Goal: Information Seeking & Learning: Learn about a topic

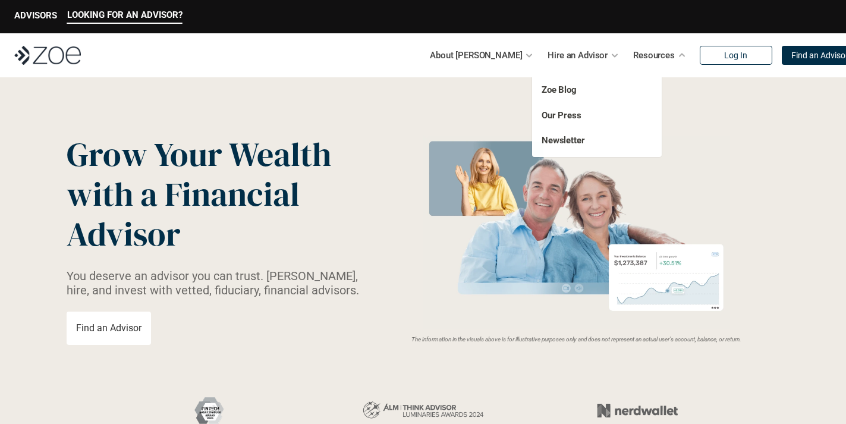
click at [633, 60] on p "Resources" at bounding box center [654, 55] width 42 height 18
click at [569, 87] on link "Zoe Blog" at bounding box center [559, 89] width 35 height 11
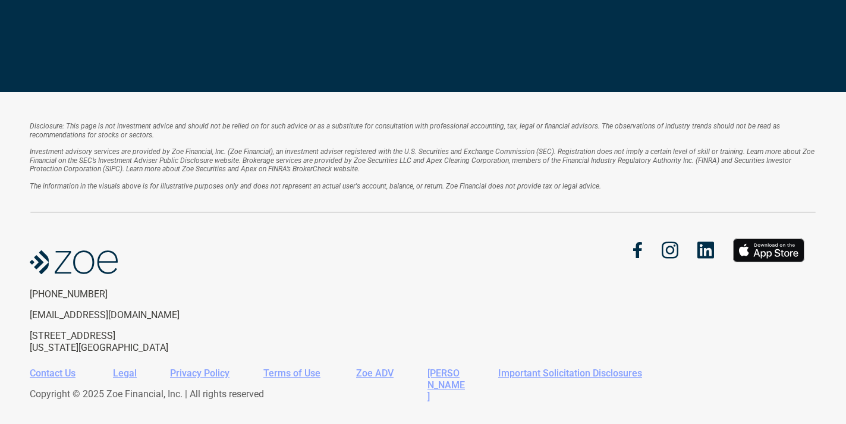
scroll to position [6965, 0]
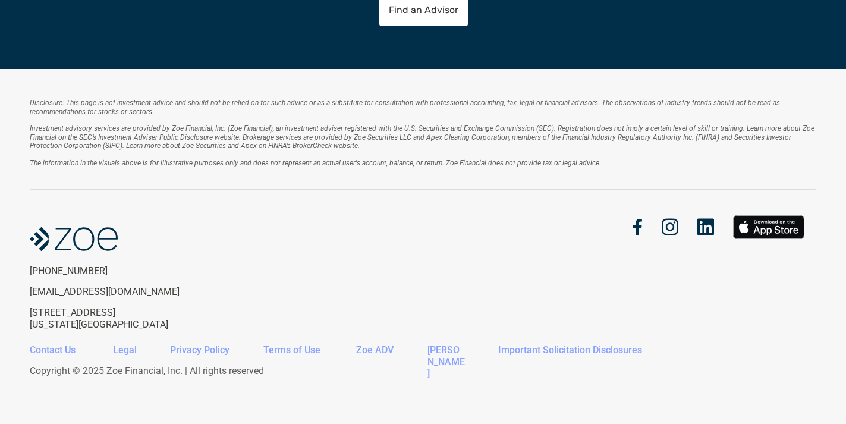
click at [705, 229] on img at bounding box center [706, 226] width 17 height 17
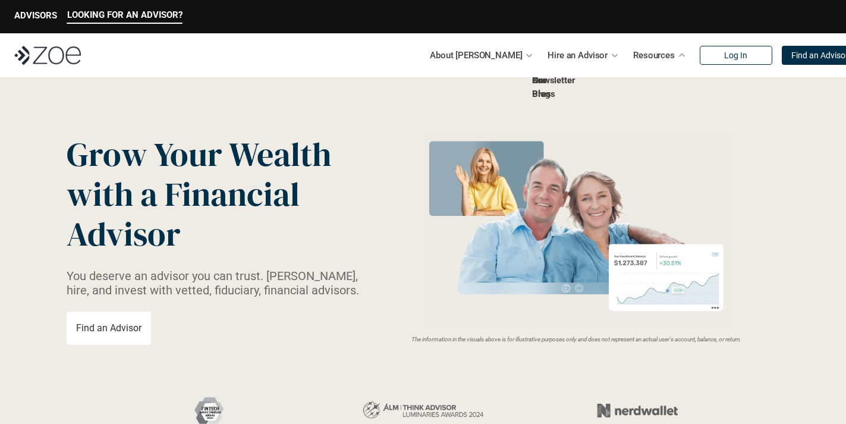
click at [633, 60] on p "Resources" at bounding box center [654, 55] width 42 height 18
click at [550, 87] on link "Zoe Blog" at bounding box center [541, 87] width 18 height 24
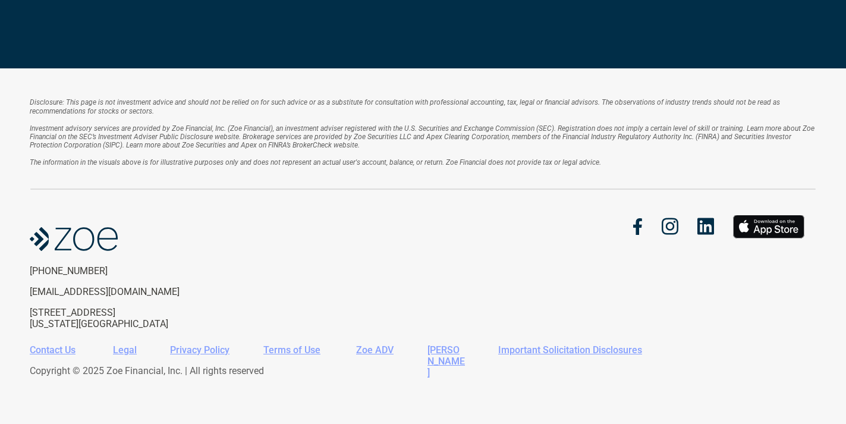
scroll to position [6965, 0]
click at [705, 229] on img at bounding box center [706, 226] width 17 height 17
